Goal: Find contact information: Find contact information

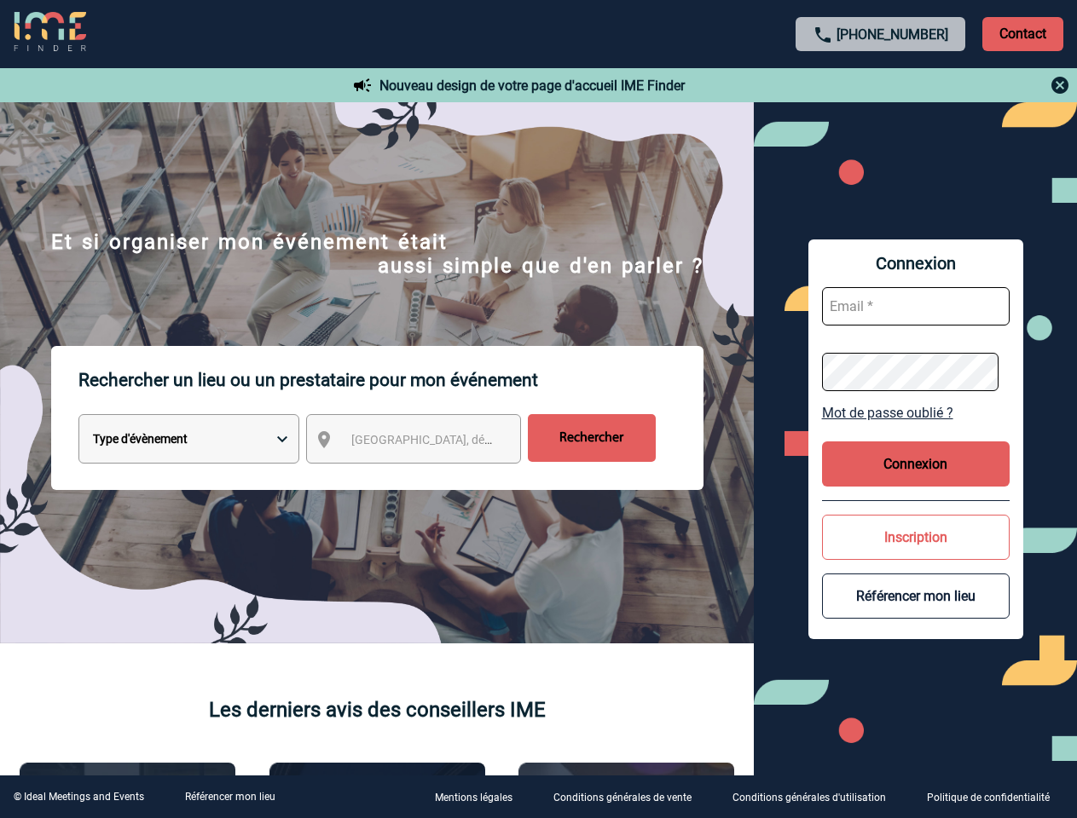
click at [538, 409] on p "Rechercher un lieu ou un prestataire pour mon événement" at bounding box center [390, 380] width 625 height 68
click at [1022, 33] on p "Contact" at bounding box center [1022, 34] width 81 height 34
click at [881, 85] on div at bounding box center [880, 85] width 379 height 20
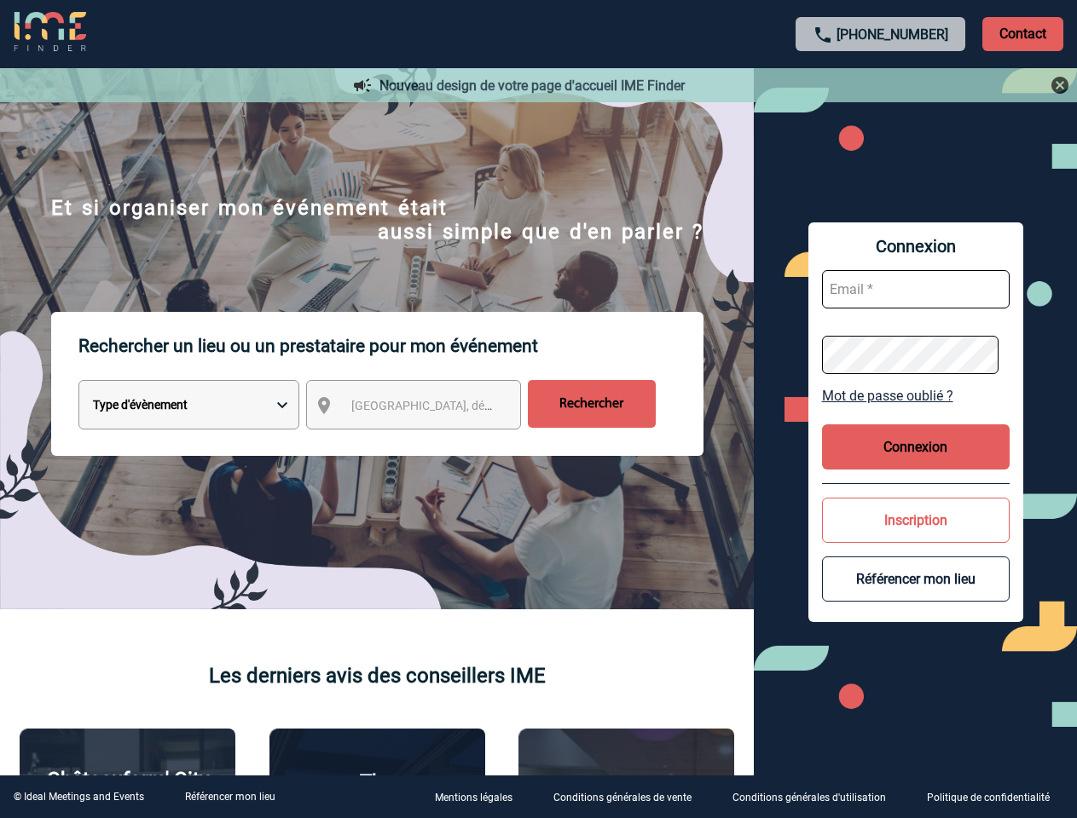
click at [429, 442] on div at bounding box center [512, 389] width 1024 height 778
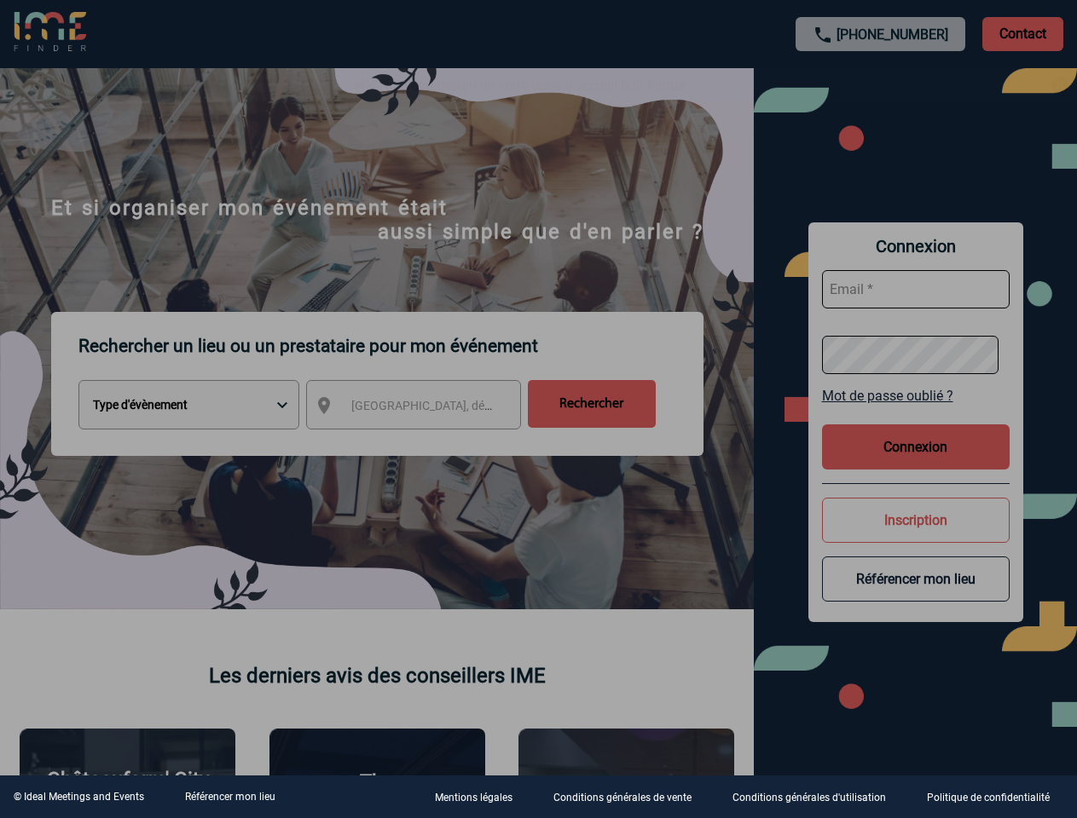
click at [915, 413] on div at bounding box center [538, 409] width 1077 height 818
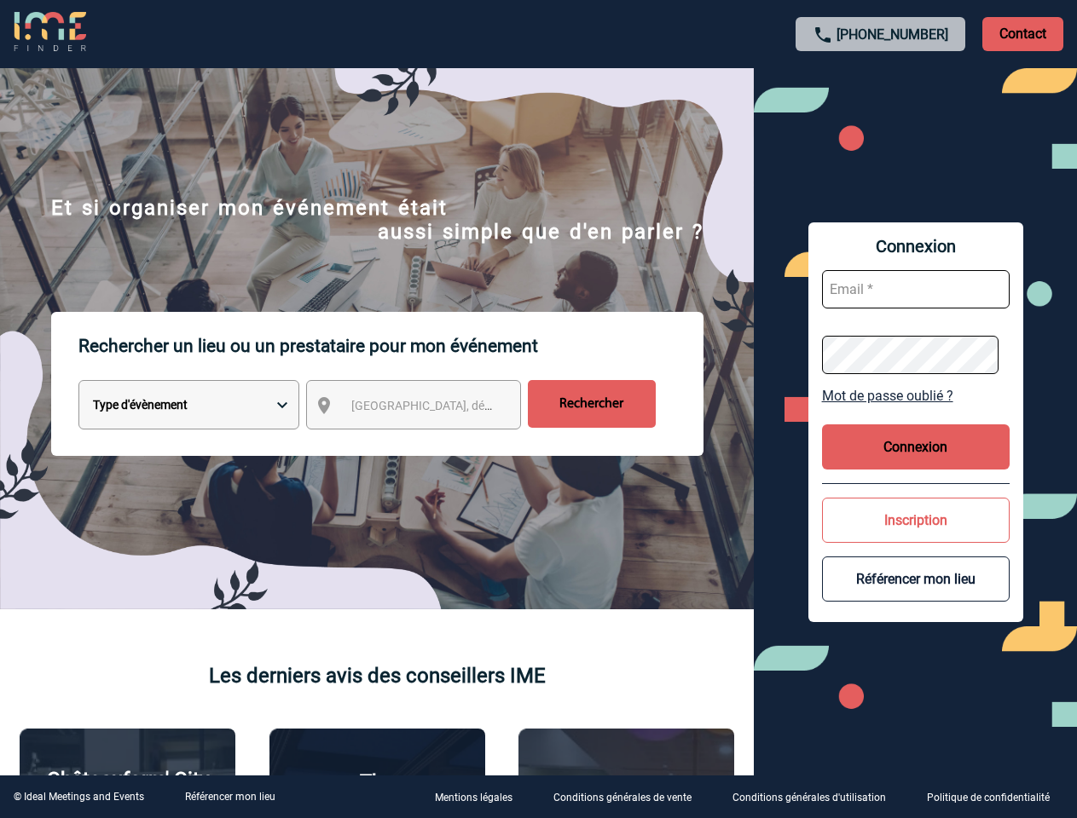
click at [915, 464] on body "[PHONE_NUMBER] Contact Contact Nouveau design de votre page d'accueil IME Finde…" at bounding box center [538, 409] width 1077 height 818
click at [915, 537] on button "Inscription" at bounding box center [916, 520] width 188 height 45
click at [915, 596] on button "Référencer mon lieu" at bounding box center [916, 579] width 188 height 45
click at [229, 797] on link "Référencer mon lieu" at bounding box center [230, 797] width 90 height 12
